Goal: Information Seeking & Learning: Learn about a topic

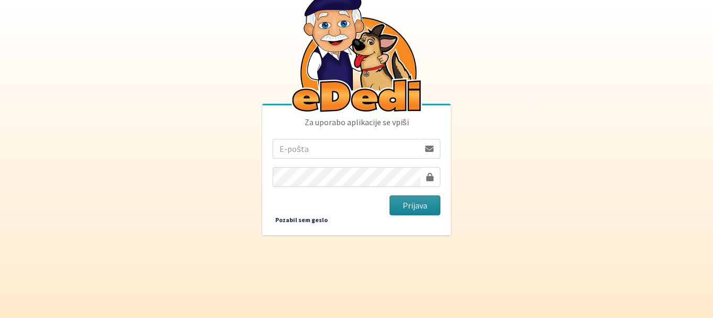
type input "[EMAIL_ADDRESS][DOMAIN_NAME]"
click at [421, 203] on button "Prijava" at bounding box center [414, 205] width 51 height 20
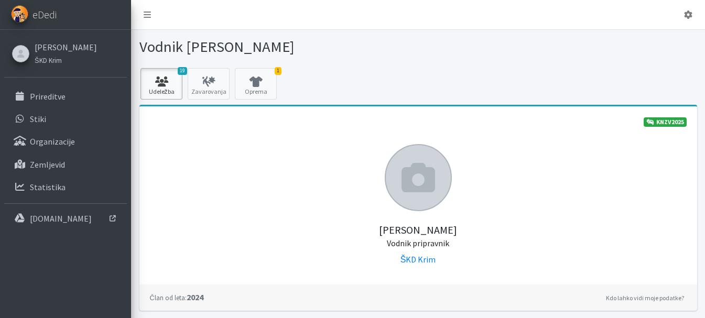
click at [161, 90] on link "19 Udeležba" at bounding box center [161, 83] width 42 height 31
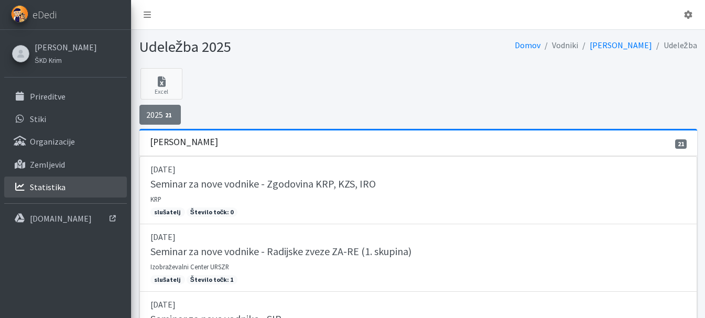
click at [55, 191] on p "Statistika" at bounding box center [48, 187] width 36 height 10
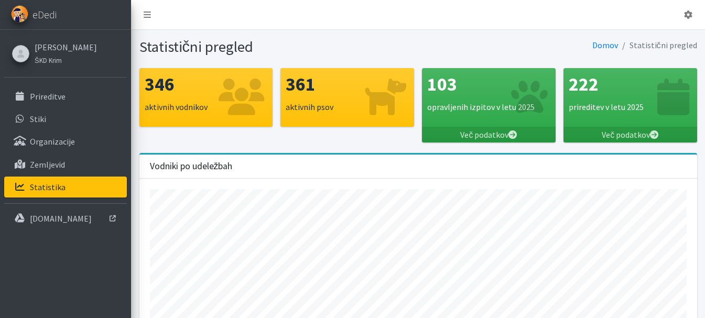
scroll to position [51, 0]
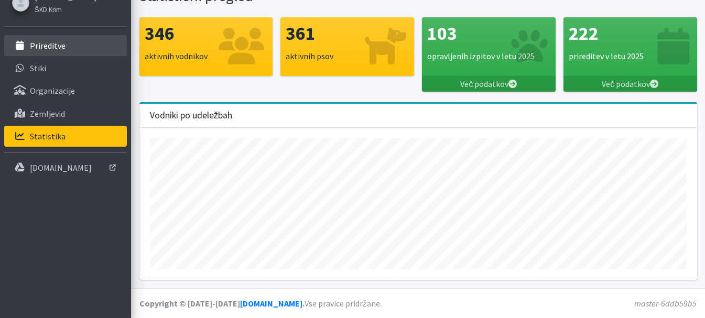
click at [67, 42] on link "Prireditve" at bounding box center [65, 45] width 123 height 21
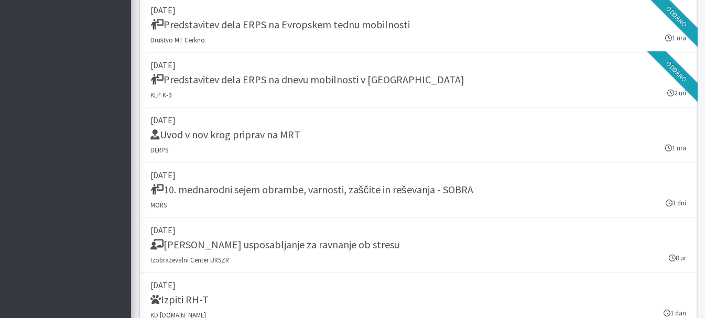
scroll to position [1729, 0]
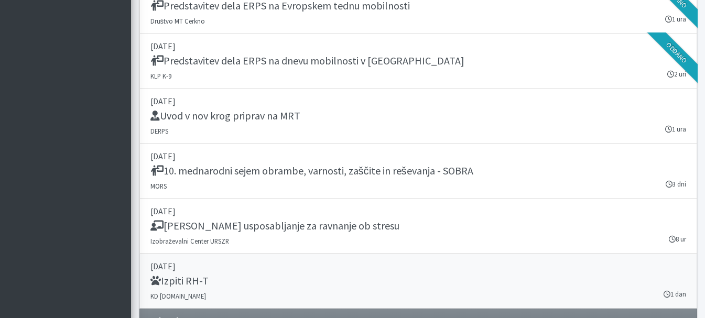
click at [270, 280] on div "Izpiti RH-T" at bounding box center [417, 282] width 535 height 15
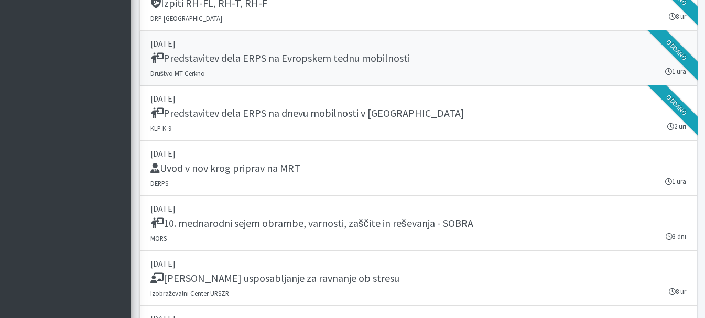
click at [325, 65] on div "Predstavitev dela ERPS na Evropskem tednu mobilnosti" at bounding box center [417, 59] width 535 height 15
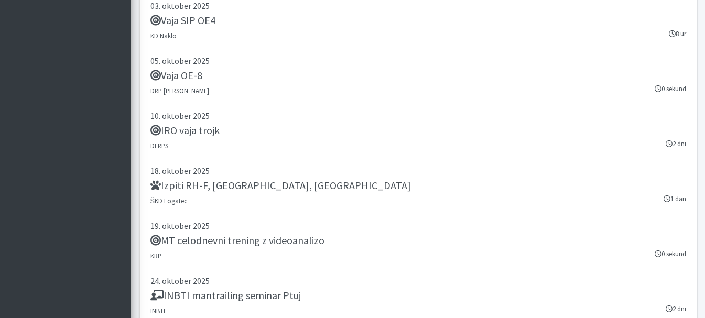
scroll to position [2148, 0]
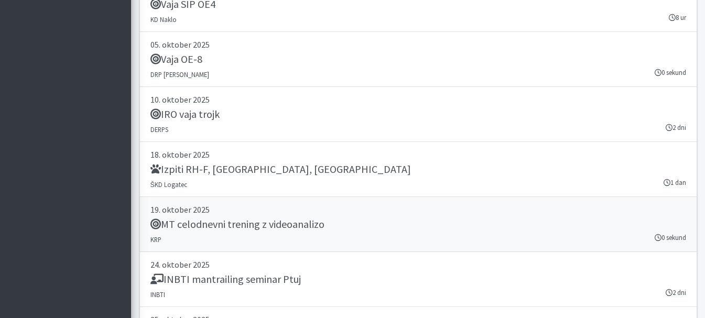
click at [332, 218] on div "MT celodnevni trening z videoanalizo" at bounding box center [417, 225] width 535 height 15
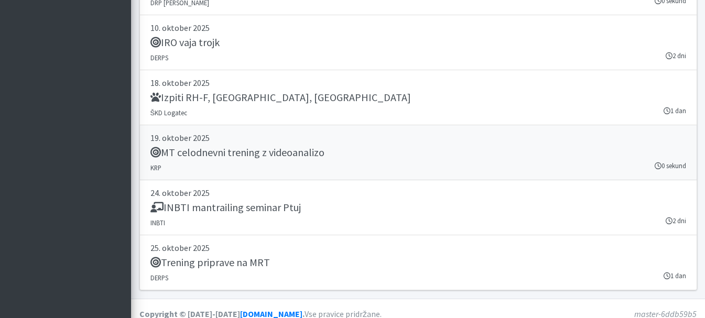
scroll to position [2231, 0]
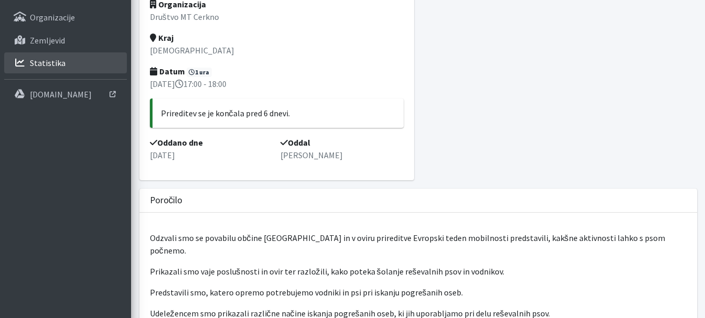
scroll to position [157, 0]
